Goal: Entertainment & Leisure: Consume media (video, audio)

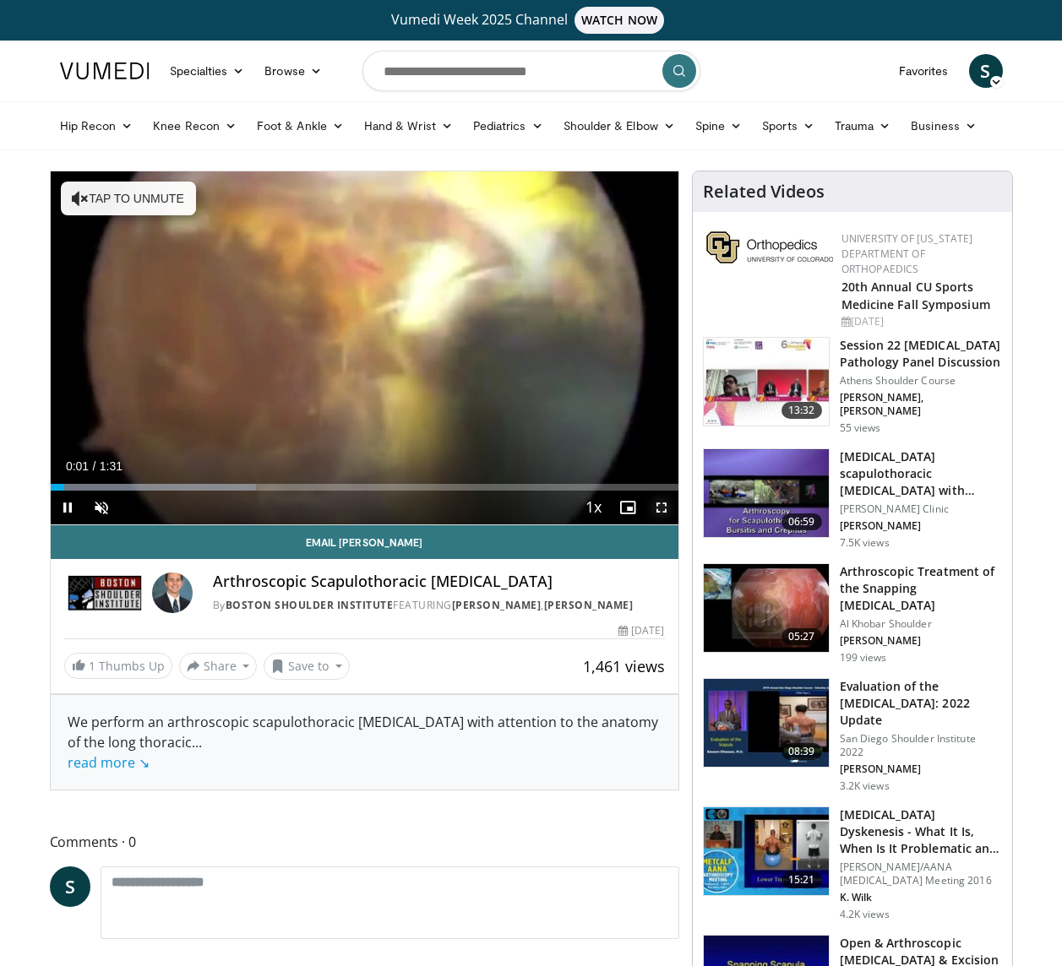
click at [661, 505] on span "Video Player" at bounding box center [661, 508] width 34 height 34
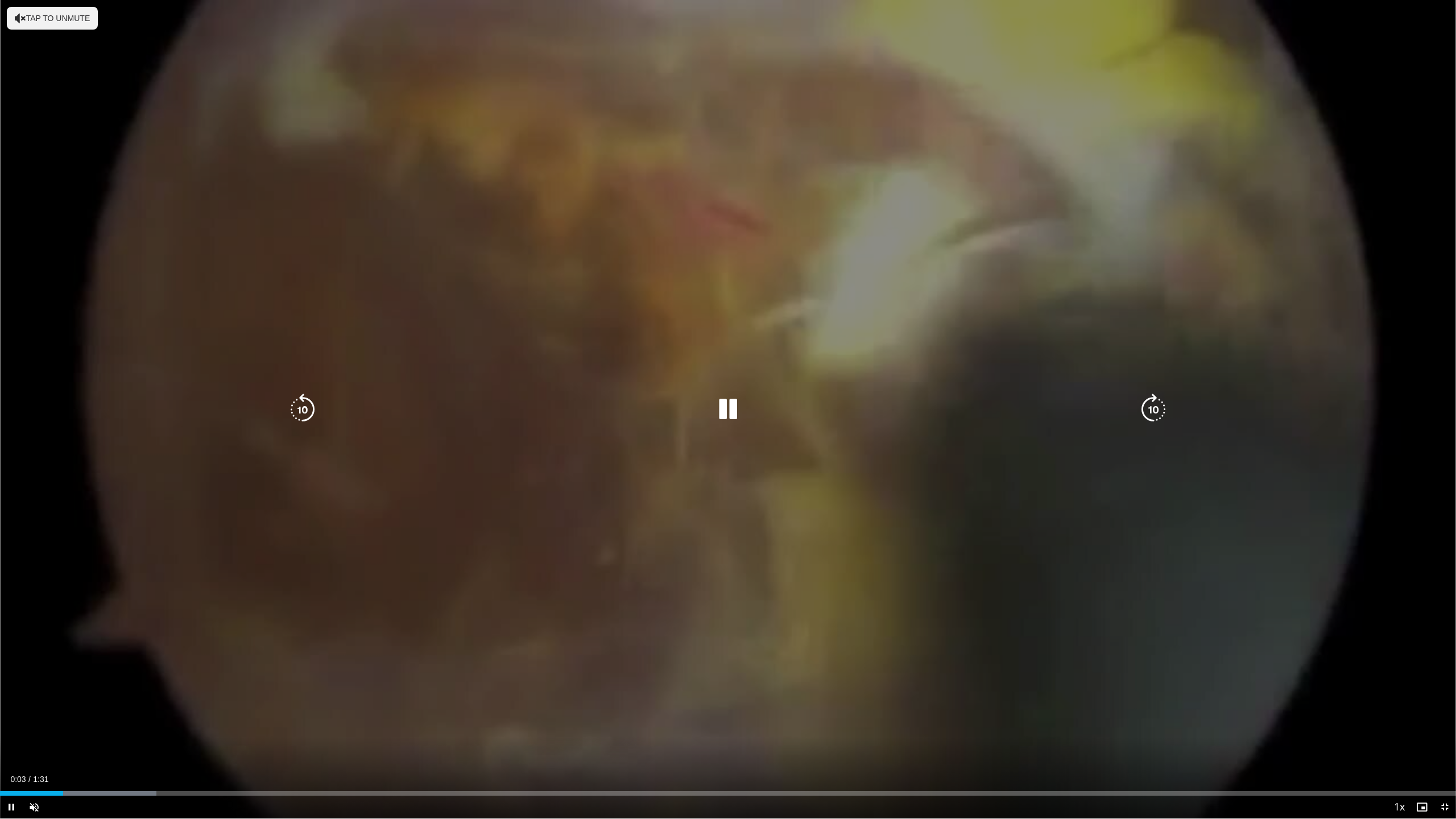
drag, startPoint x: 83, startPoint y: 791, endPoint x: 94, endPoint y: 790, distance: 11.0
click at [86, 650] on div "Loaded : 10.74% 0:04 0:05" at bounding box center [728, 791] width 1456 height 11
drag, startPoint x: 119, startPoint y: 789, endPoint x: 130, endPoint y: 789, distance: 11.0
click at [119, 650] on div "Loaded : 21.83% 0:05 0:07" at bounding box center [728, 791] width 1456 height 11
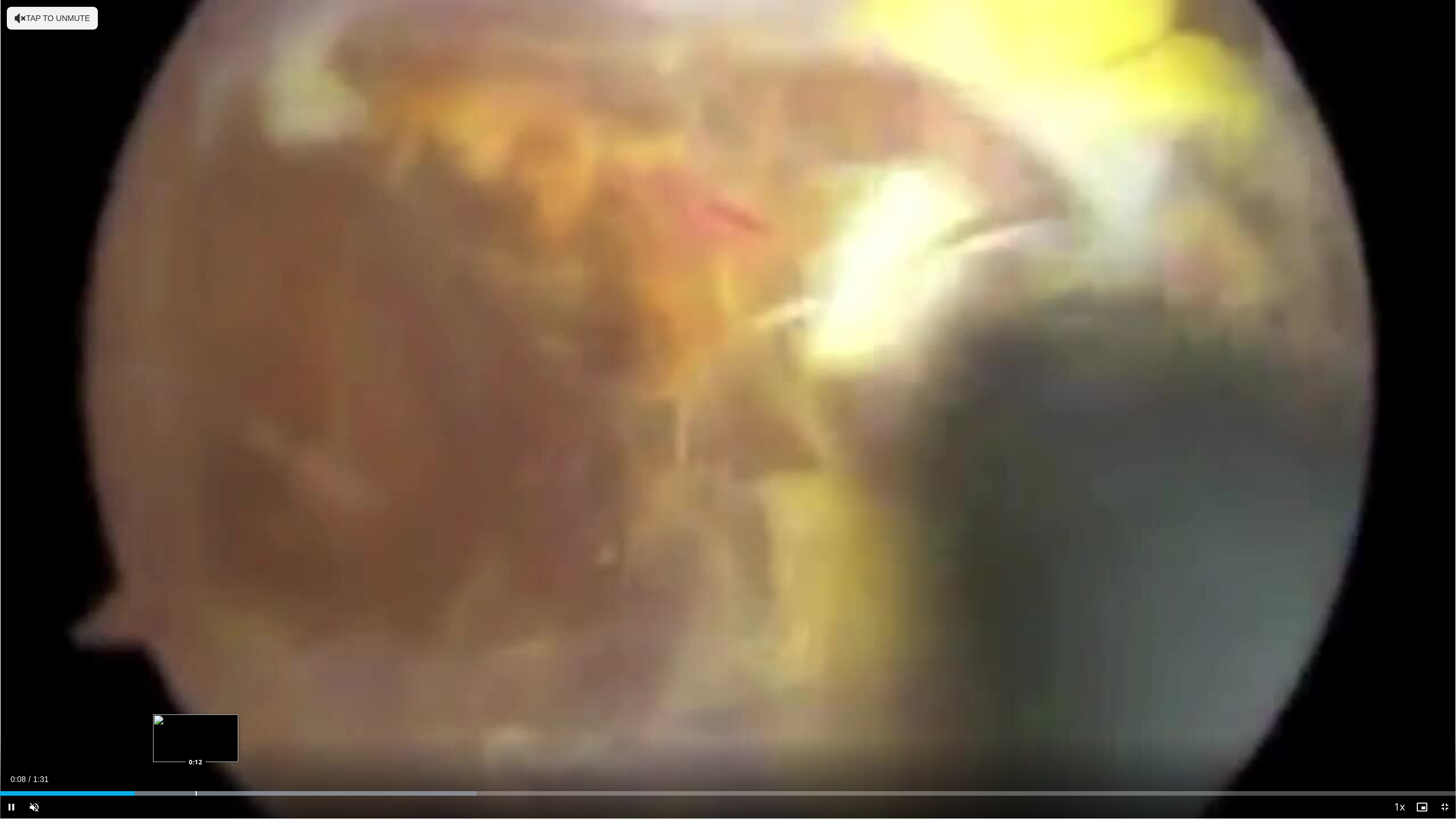
click at [196, 650] on div "Loaded : 32.74% 0:08 0:12" at bounding box center [728, 791] width 1456 height 11
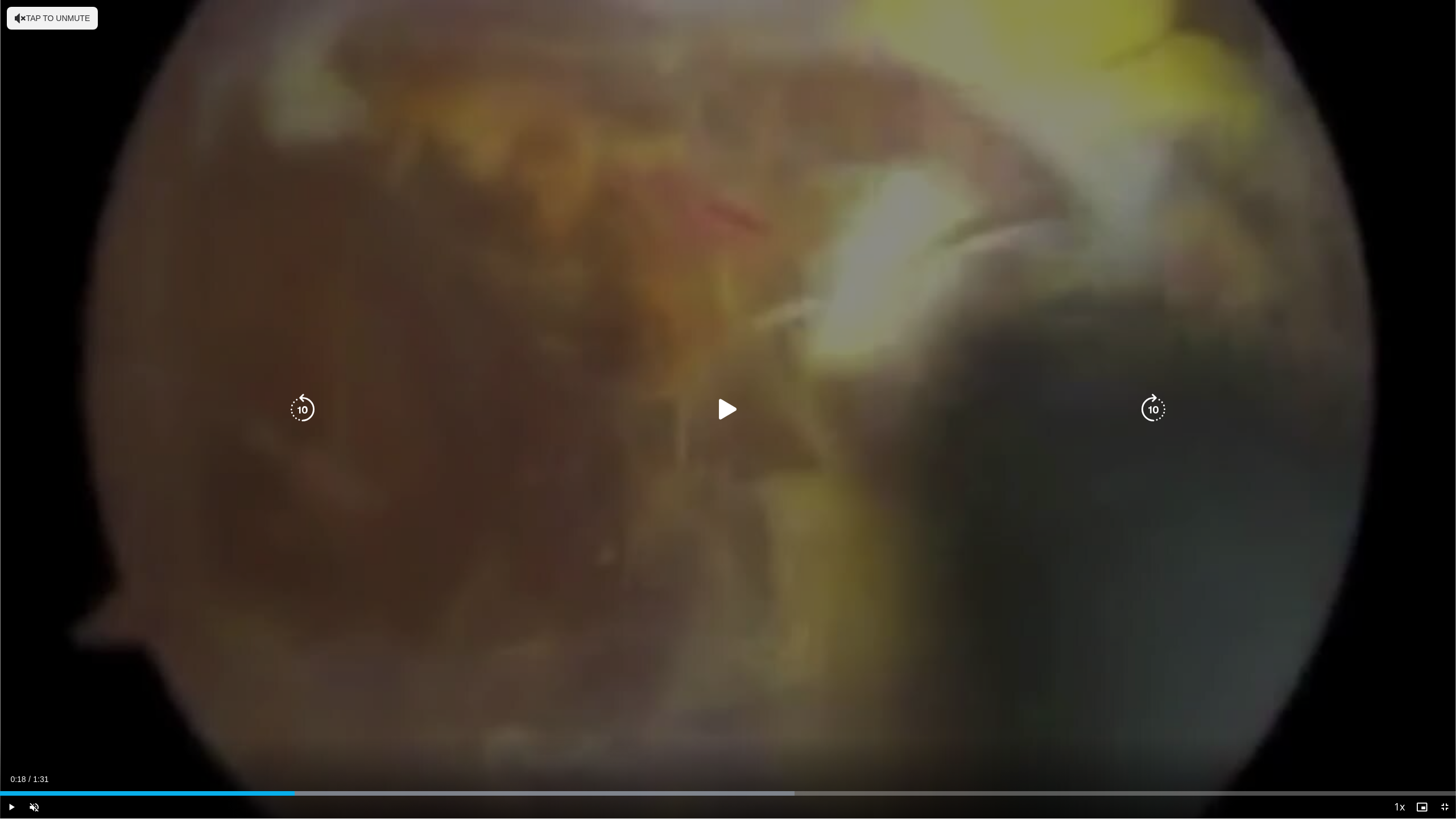
drag, startPoint x: 295, startPoint y: 791, endPoint x: 324, endPoint y: 791, distance: 29.0
click at [296, 650] on div "Loaded : 54.57% 0:18 0:18" at bounding box center [728, 791] width 1456 height 11
drag, startPoint x: 339, startPoint y: 791, endPoint x: 351, endPoint y: 791, distance: 12.0
click at [341, 650] on div "Loaded : 65.48% 0:21 0:21" at bounding box center [728, 791] width 1456 height 11
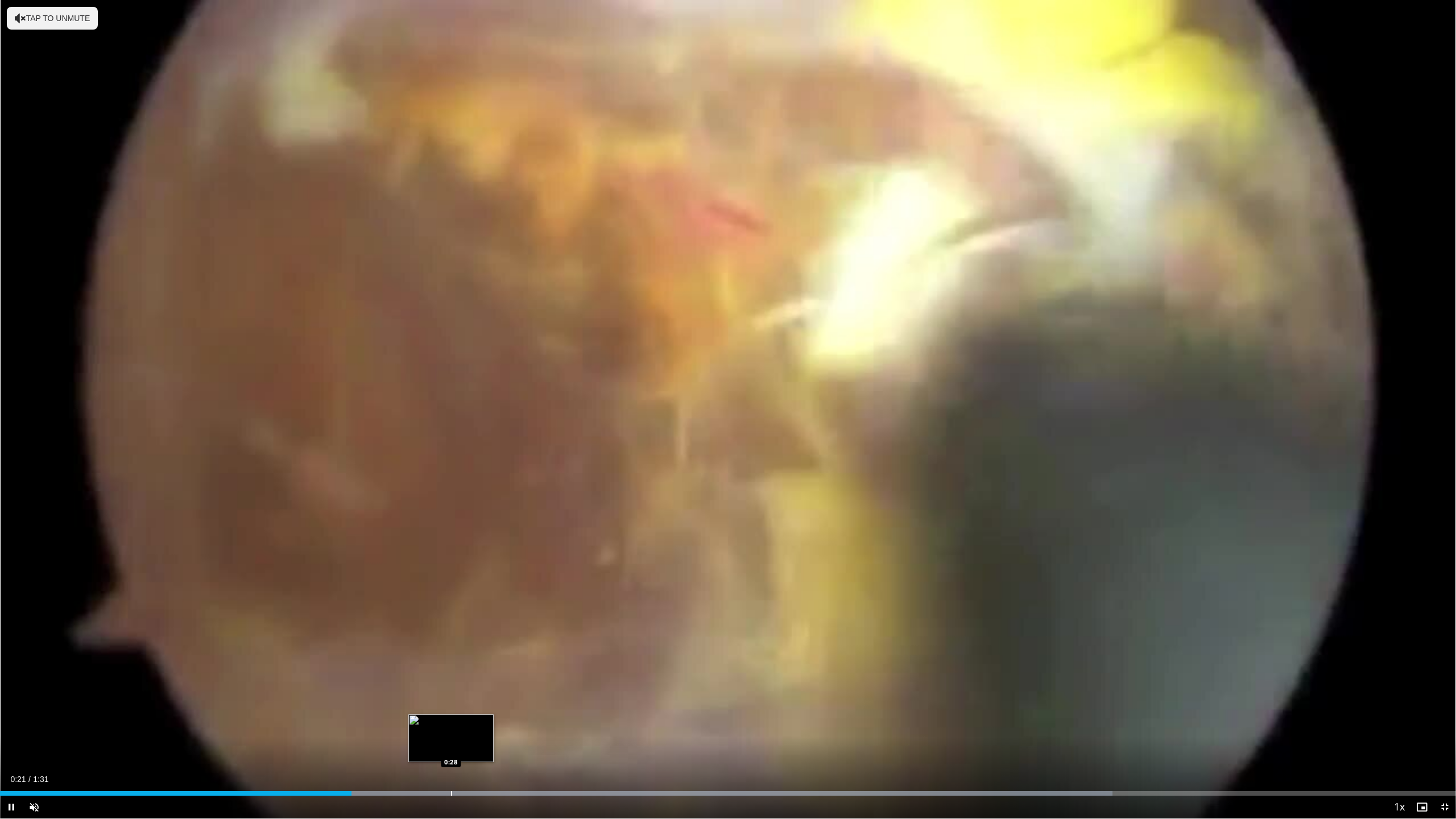
click at [453, 650] on div "Progress Bar" at bounding box center [556, 793] width 1113 height 5
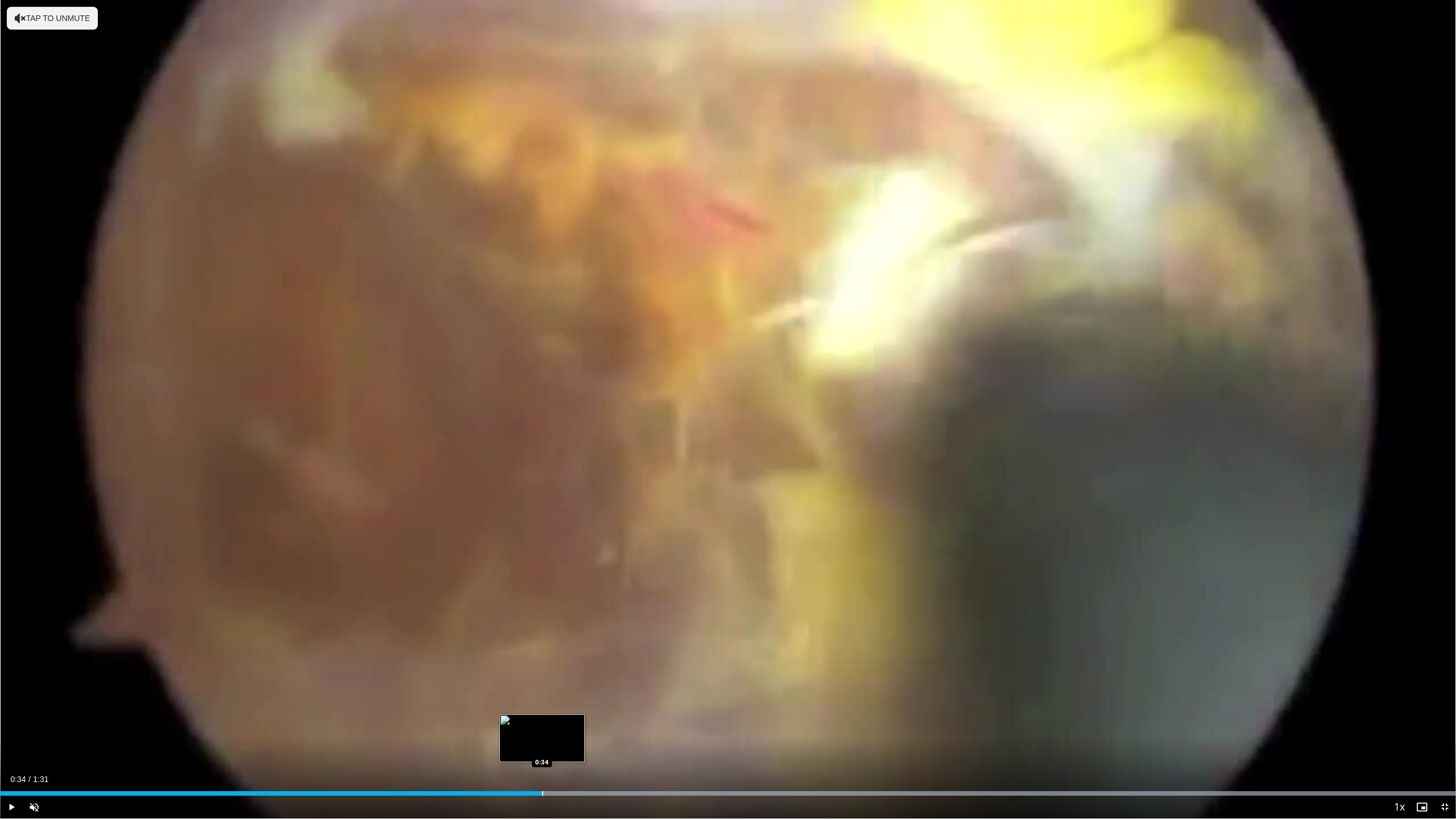
drag, startPoint x: 542, startPoint y: 789, endPoint x: 993, endPoint y: 789, distance: 451.0
click at [551, 650] on div "Loaded : 100.00% 0:34 0:34" at bounding box center [728, 791] width 1456 height 11
click at [715, 650] on span "Video Player" at bounding box center [1445, 808] width 23 height 23
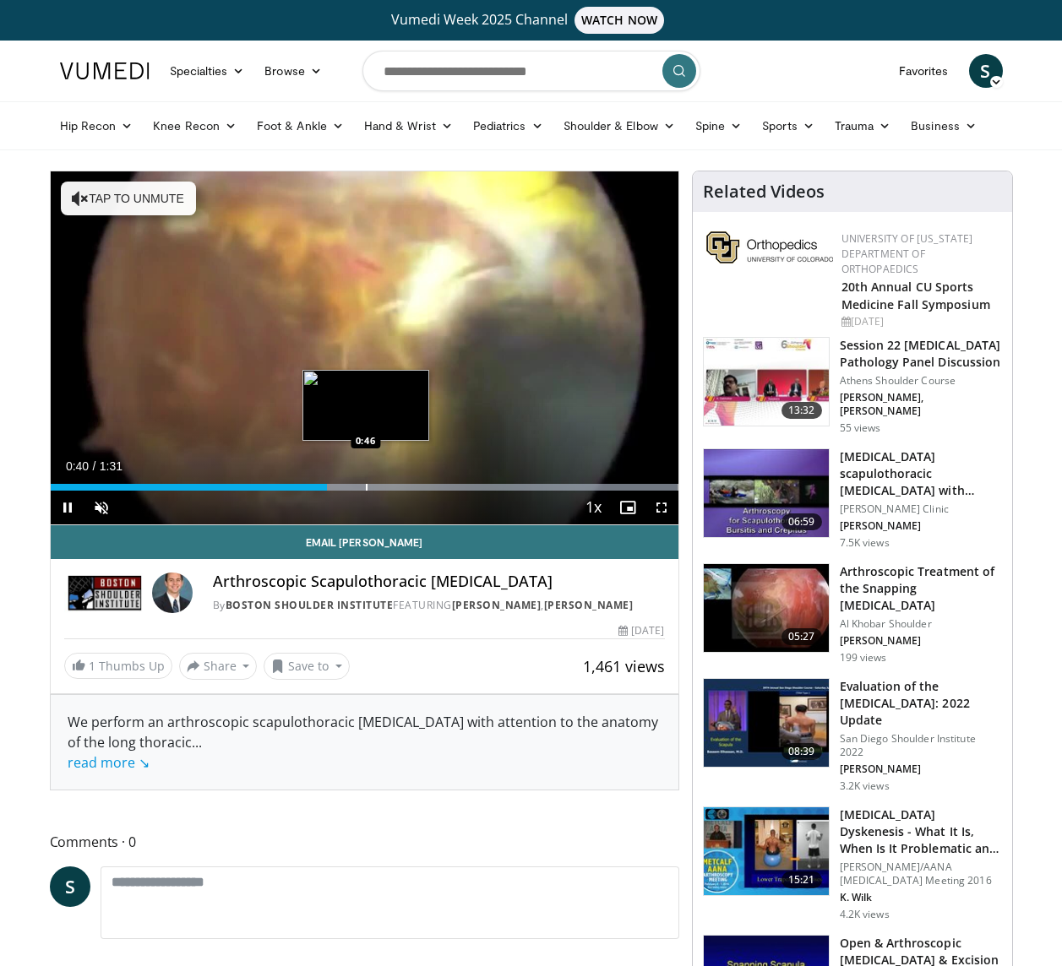
click at [364, 489] on div "Loaded : 100.00% 0:40 0:46" at bounding box center [365, 487] width 628 height 7
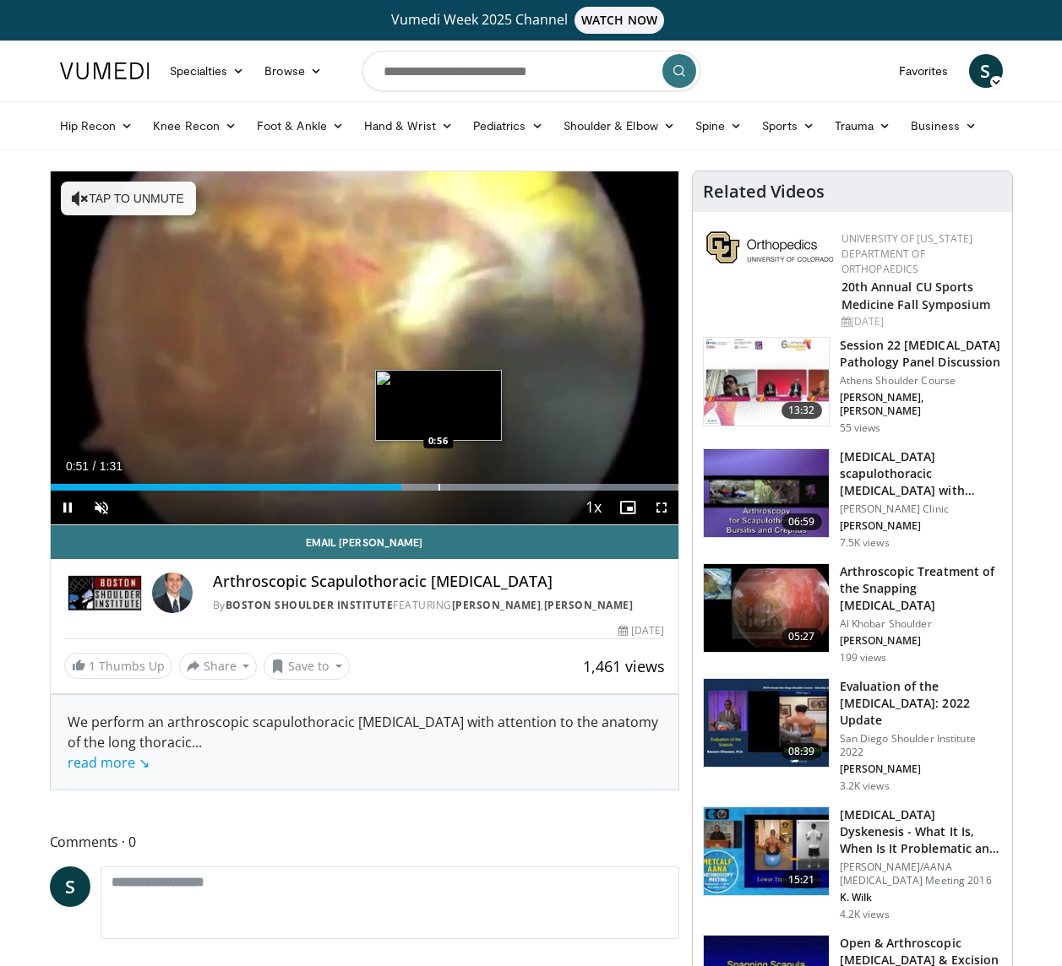
click at [438, 485] on div "Progress Bar" at bounding box center [439, 487] width 2 height 7
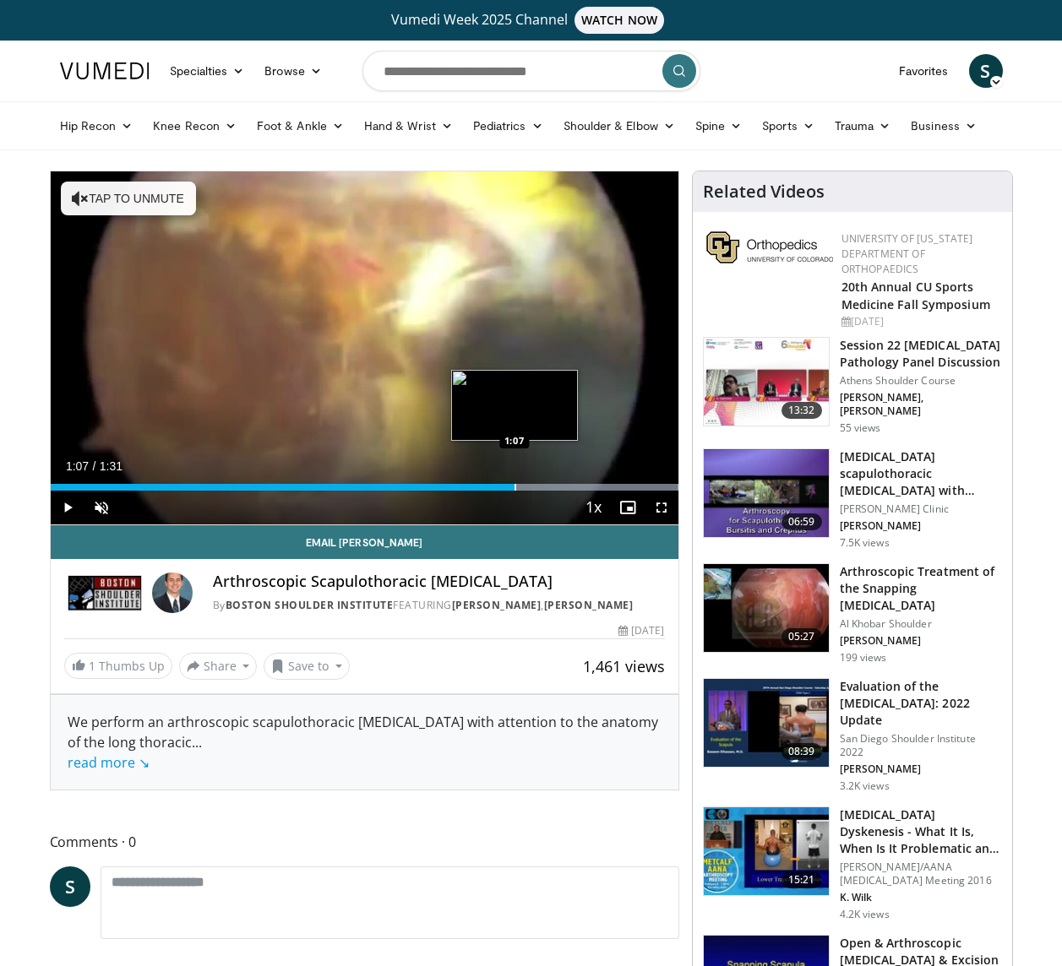
click at [514, 487] on div "Progress Bar" at bounding box center [515, 487] width 2 height 7
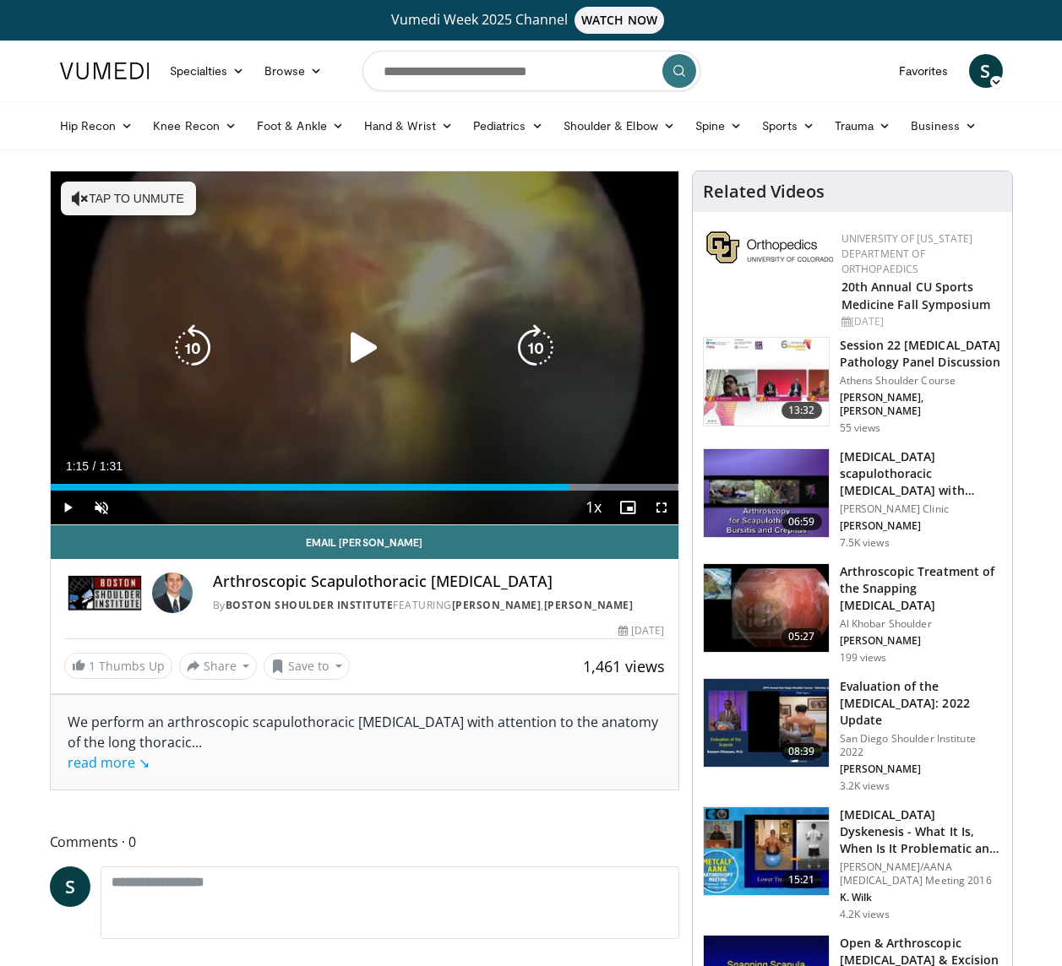
click at [0, 0] on div "Progress Bar" at bounding box center [0, 0] width 0 height 0
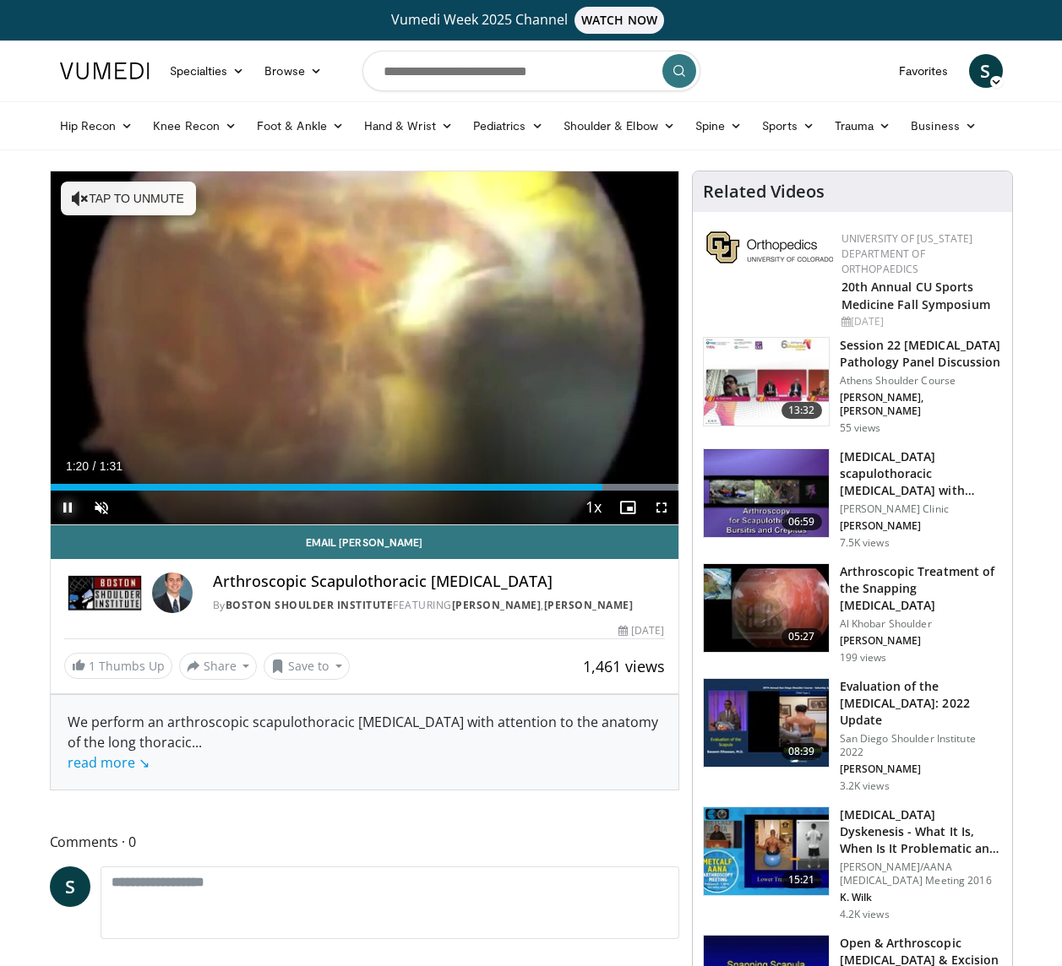
click at [66, 508] on span "Video Player" at bounding box center [68, 508] width 34 height 34
